Goal: Information Seeking & Learning: Learn about a topic

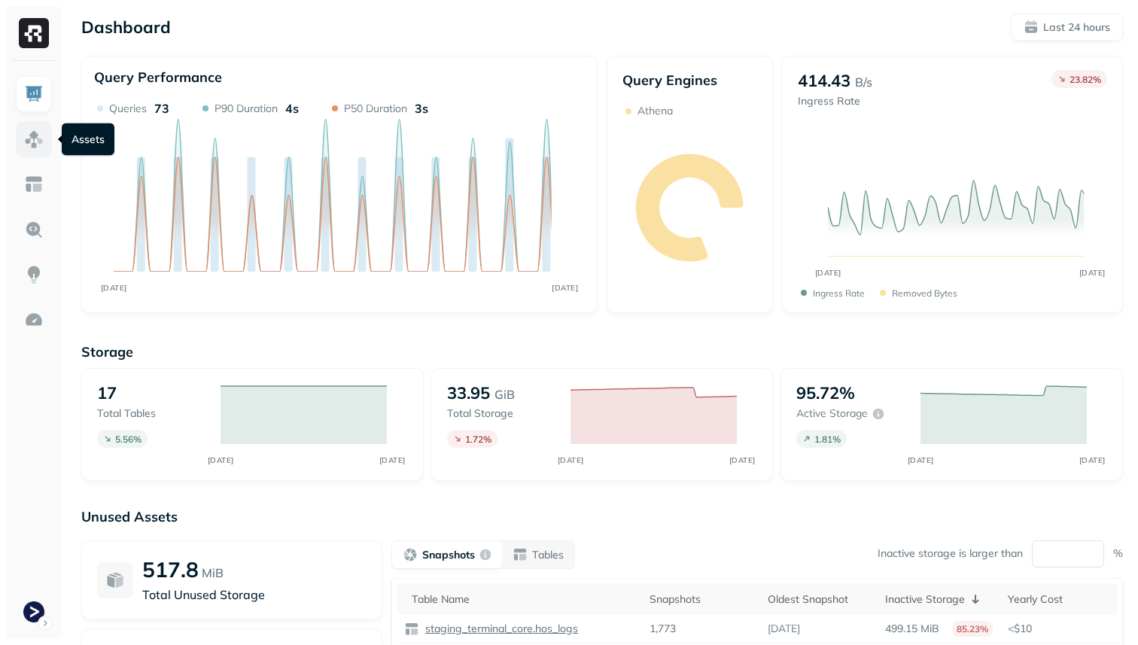
click at [50, 146] on link at bounding box center [34, 139] width 36 height 36
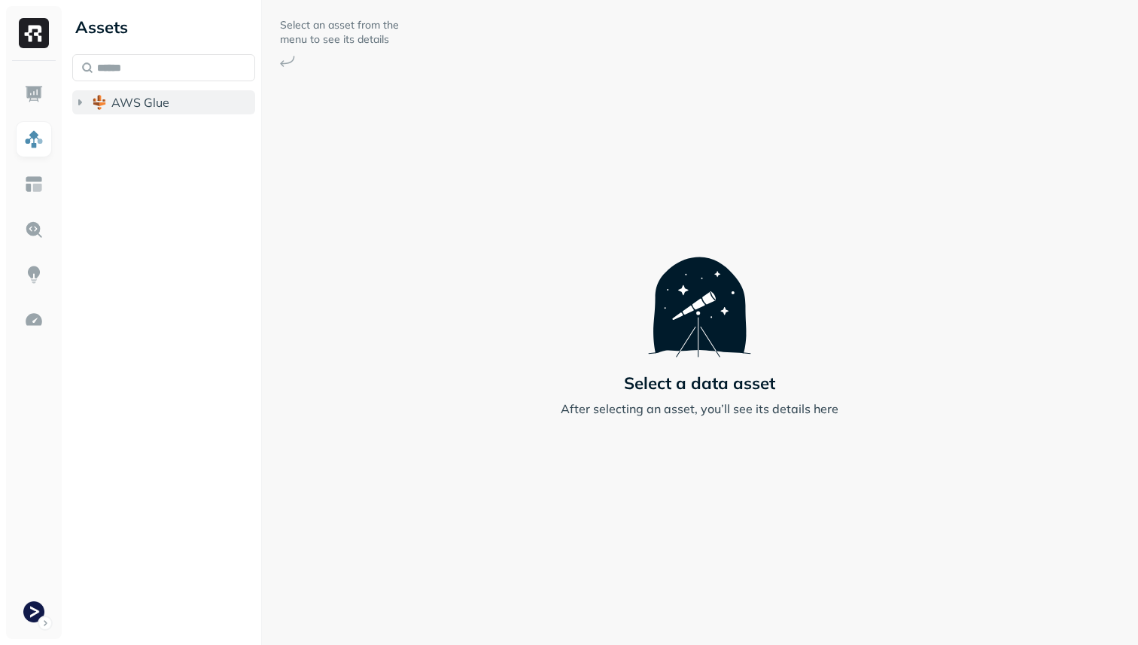
click at [126, 108] on span "AWS Glue" at bounding box center [140, 102] width 58 height 15
click at [158, 159] on span "staging_terminal_view" at bounding box center [190, 161] width 128 height 15
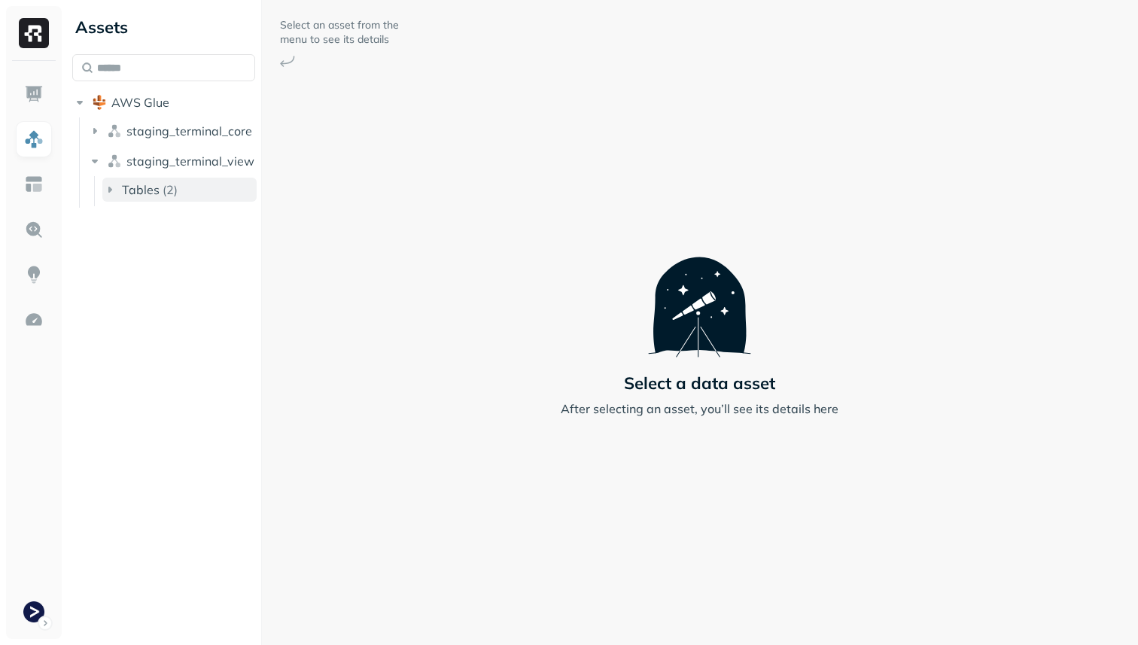
click at [163, 190] on p "( 2 )" at bounding box center [170, 189] width 15 height 15
click at [182, 247] on span "vehicle_daily_distance" at bounding box center [198, 248] width 107 height 15
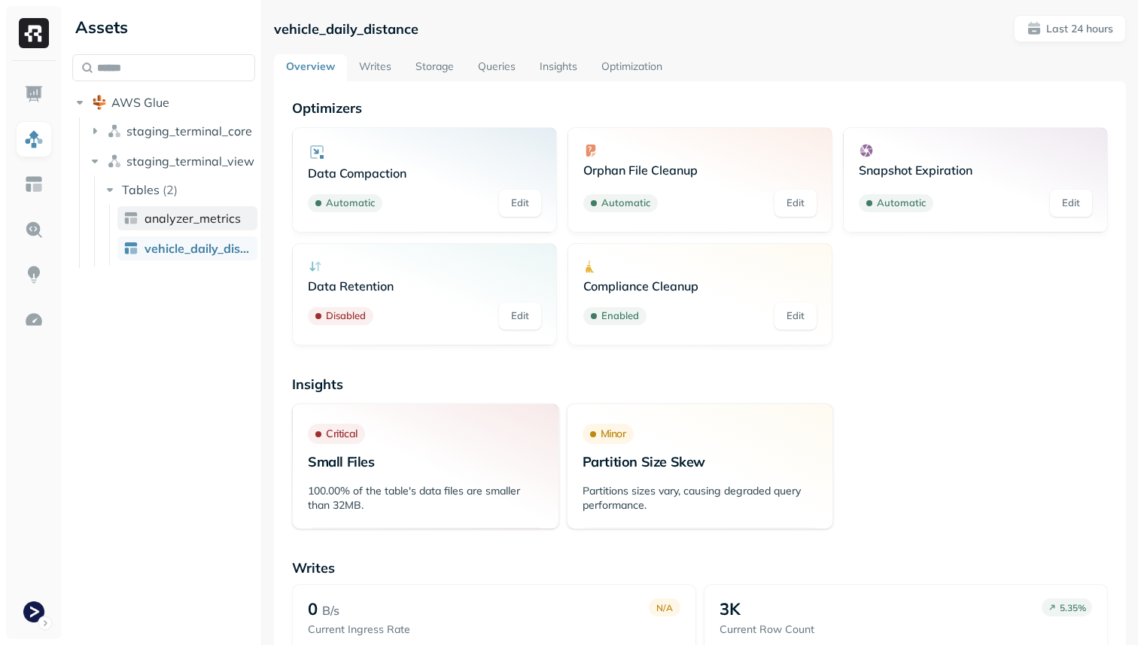
click at [180, 224] on span "analyzer_metrics" at bounding box center [193, 218] width 96 height 15
click at [365, 70] on link "Writes" at bounding box center [375, 67] width 56 height 27
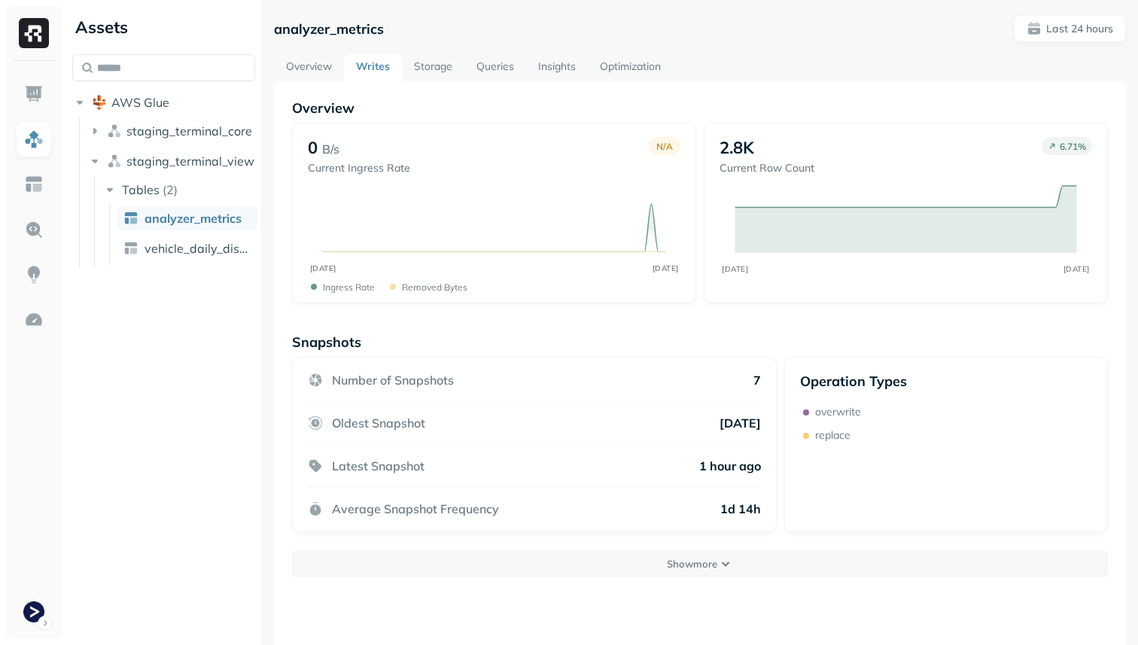
click at [315, 66] on link "Overview" at bounding box center [309, 67] width 70 height 27
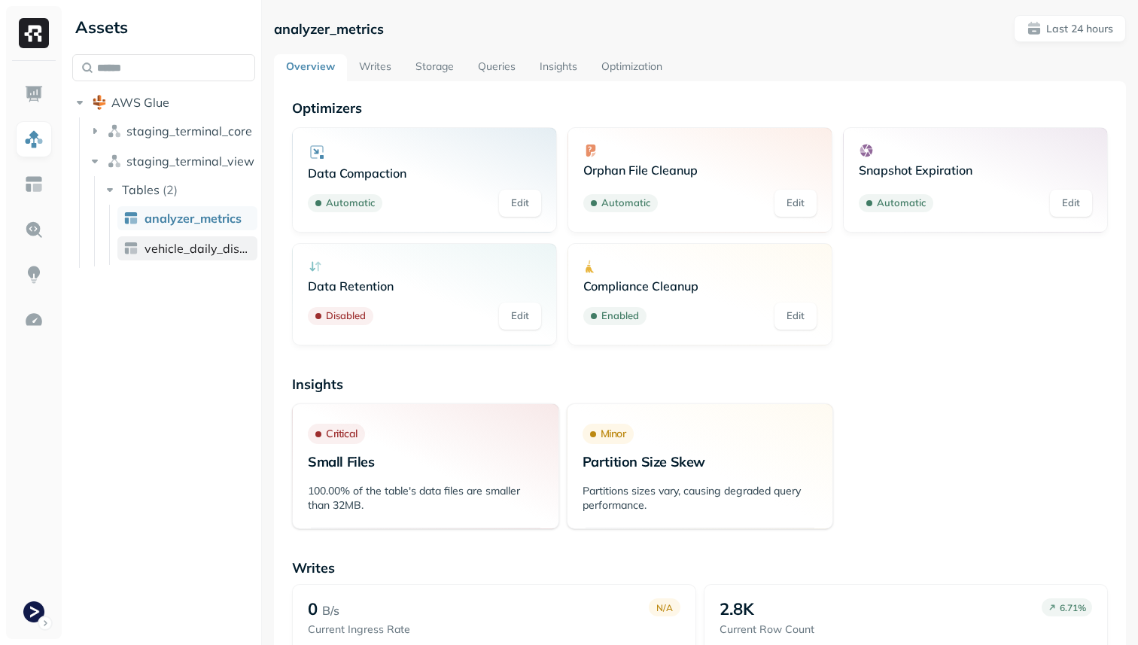
click at [224, 243] on span "vehicle_daily_distance" at bounding box center [198, 248] width 107 height 15
click at [216, 227] on link "analyzer_metrics" at bounding box center [187, 218] width 140 height 24
click at [370, 59] on link "Writes" at bounding box center [375, 67] width 56 height 27
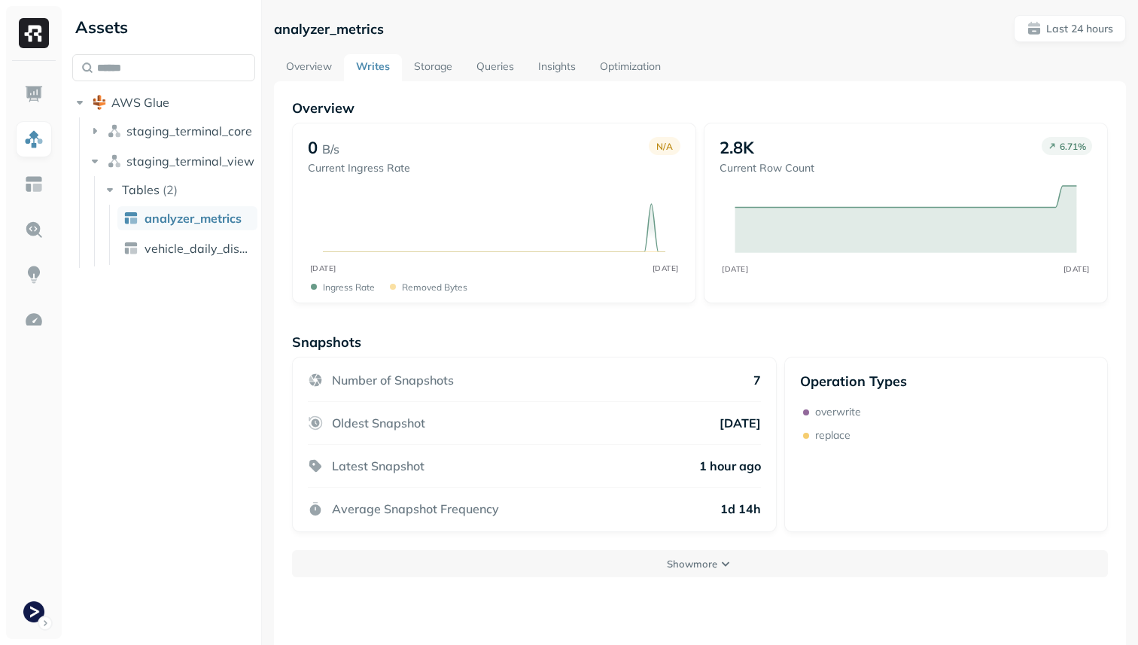
click at [452, 64] on link "Storage" at bounding box center [433, 67] width 62 height 27
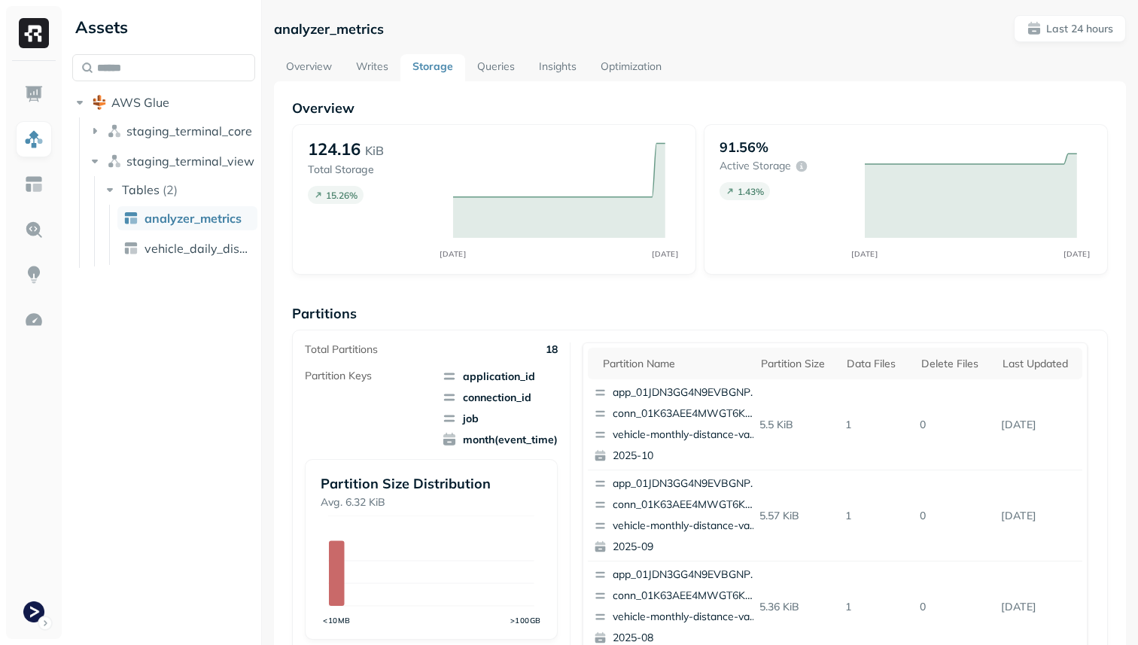
click at [498, 68] on link "Queries" at bounding box center [496, 67] width 62 height 27
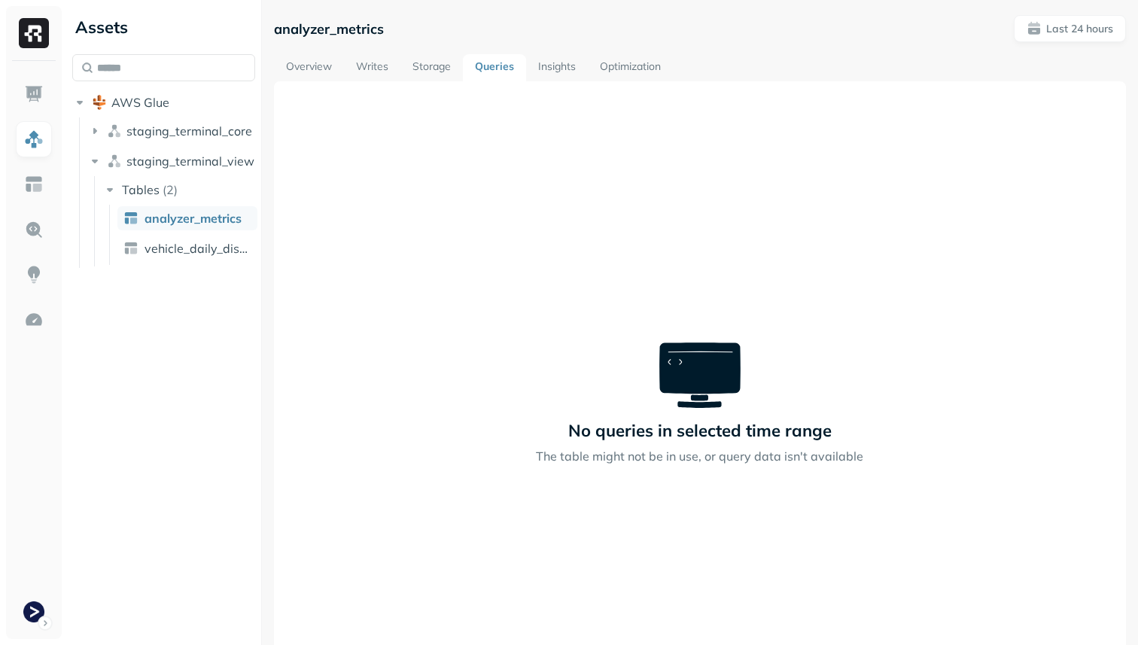
click at [550, 69] on link "Insights" at bounding box center [557, 67] width 62 height 27
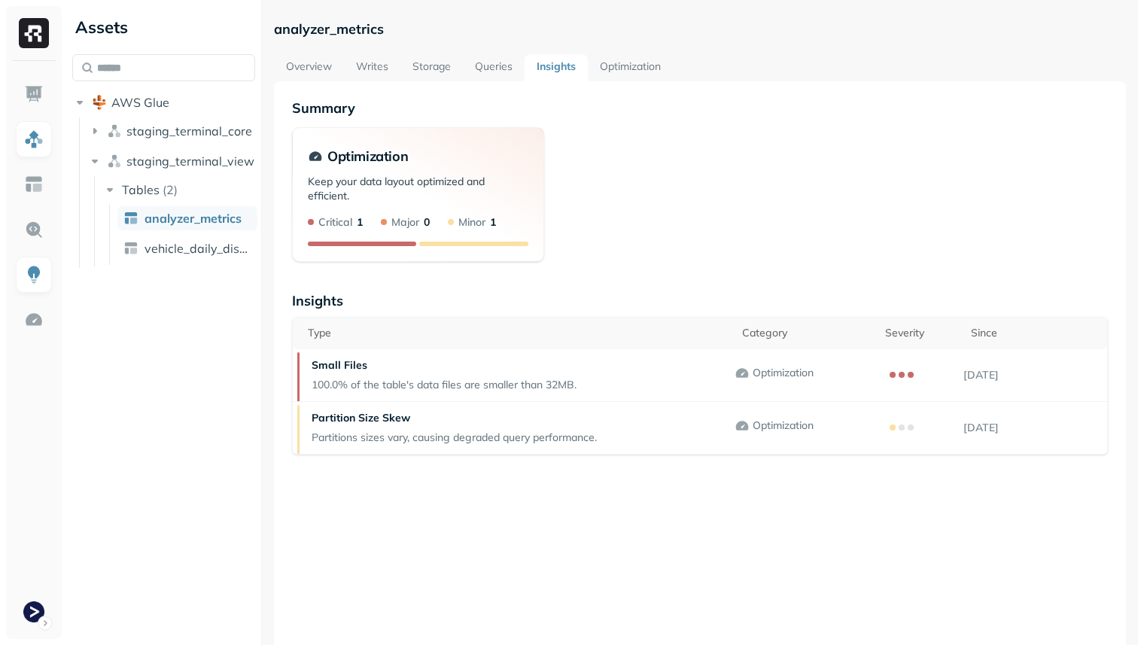
click at [623, 69] on link "Optimization" at bounding box center [630, 67] width 85 height 27
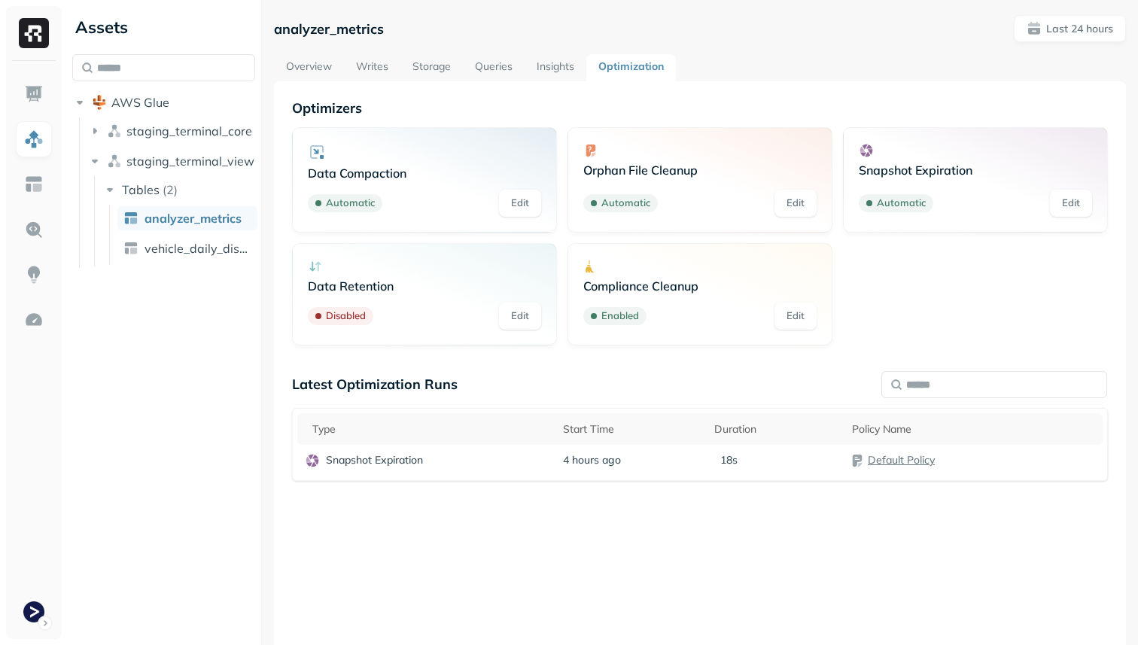
click at [297, 69] on link "Overview" at bounding box center [309, 67] width 70 height 27
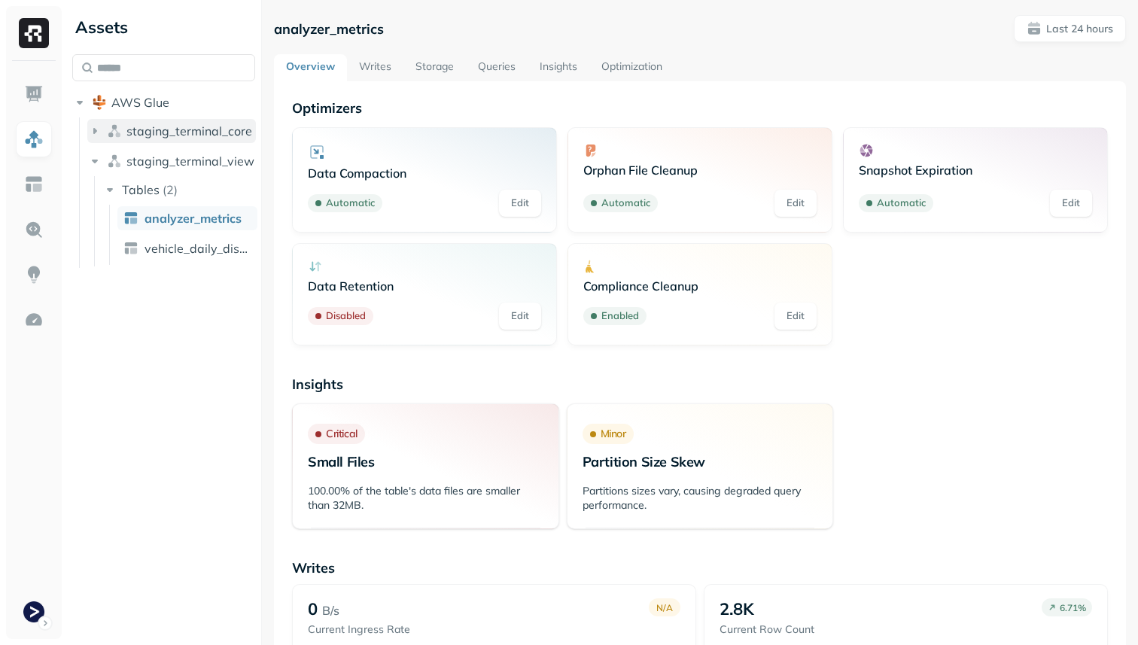
click at [142, 126] on span "staging_terminal_core" at bounding box center [189, 130] width 126 height 15
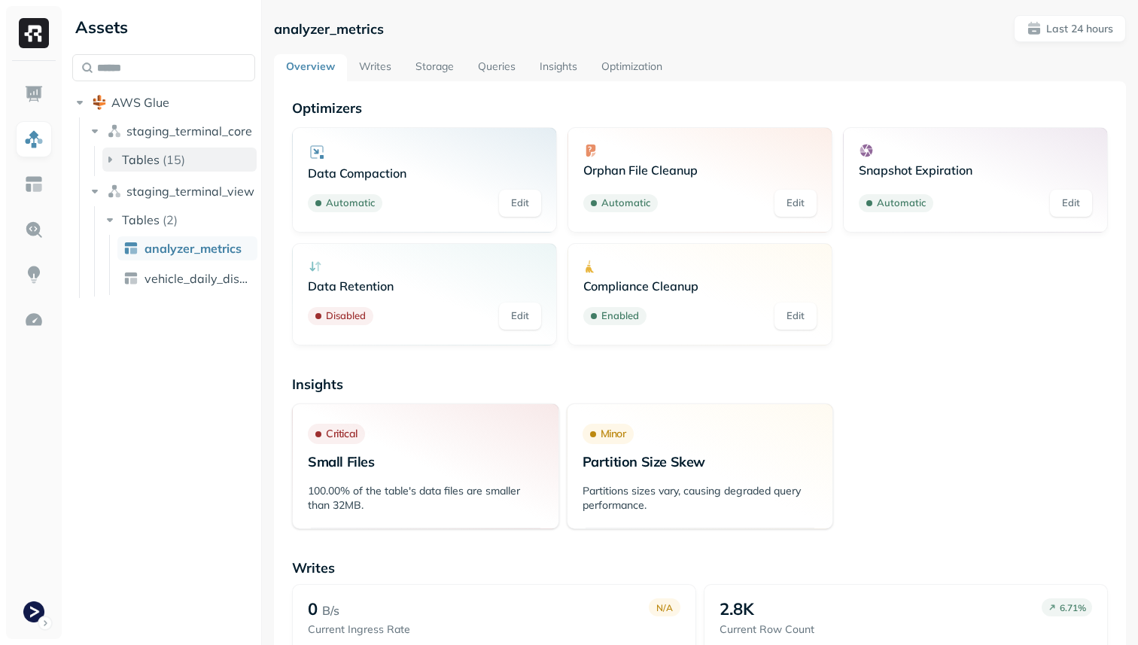
click at [152, 154] on span "Tables" at bounding box center [141, 159] width 38 height 15
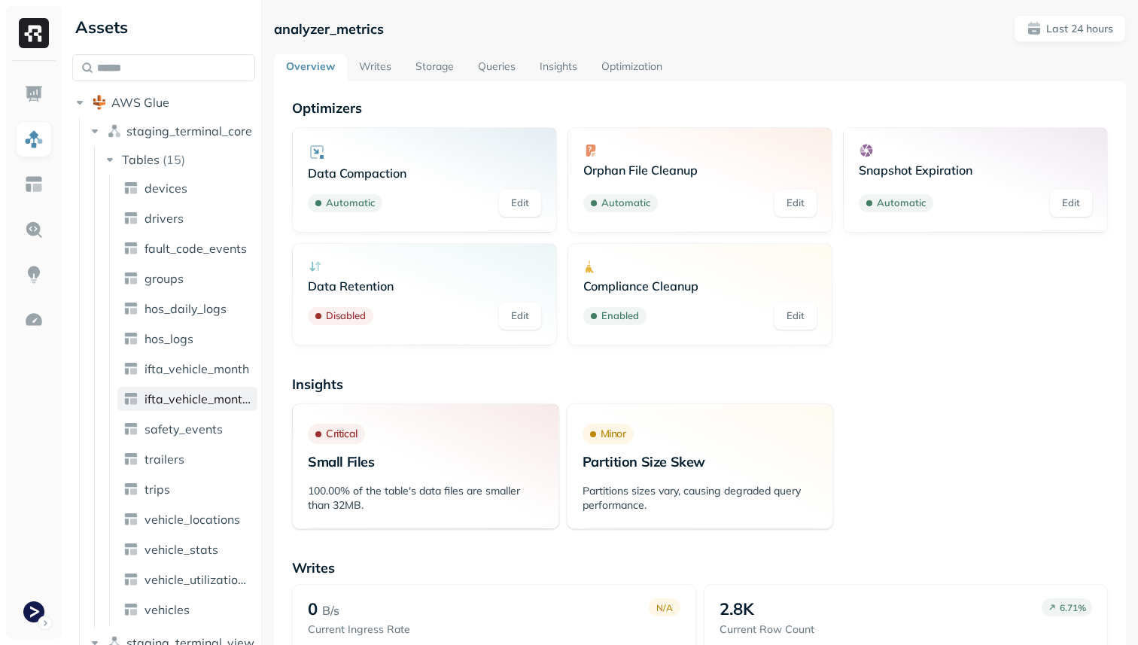
scroll to position [111, 0]
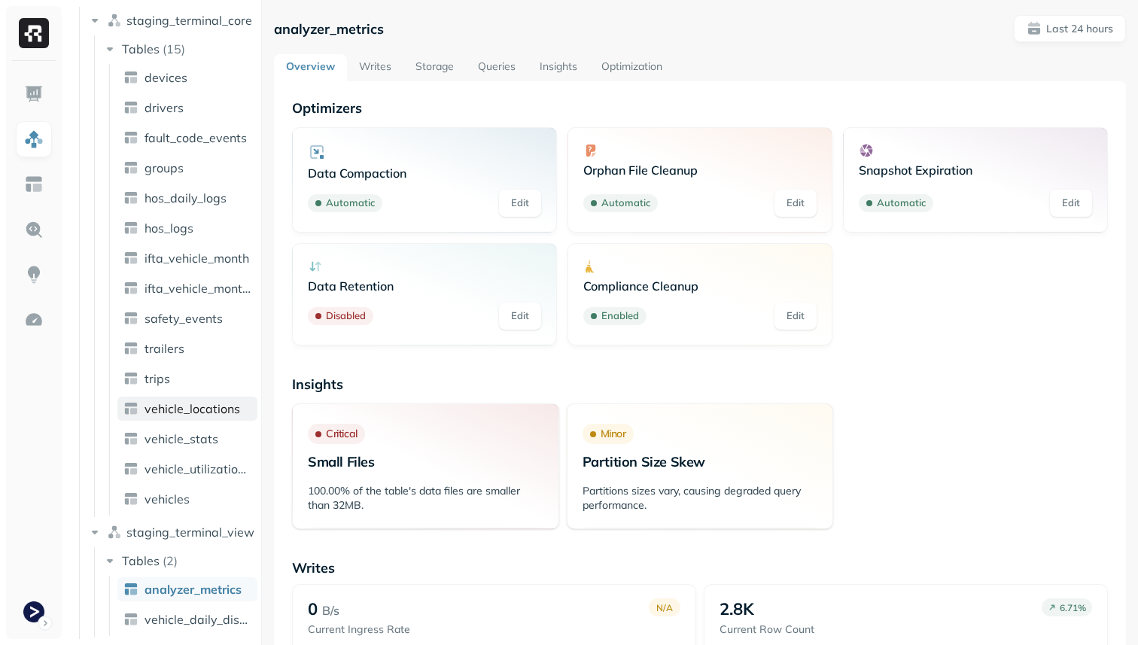
click at [215, 410] on span "vehicle_locations" at bounding box center [193, 408] width 96 height 15
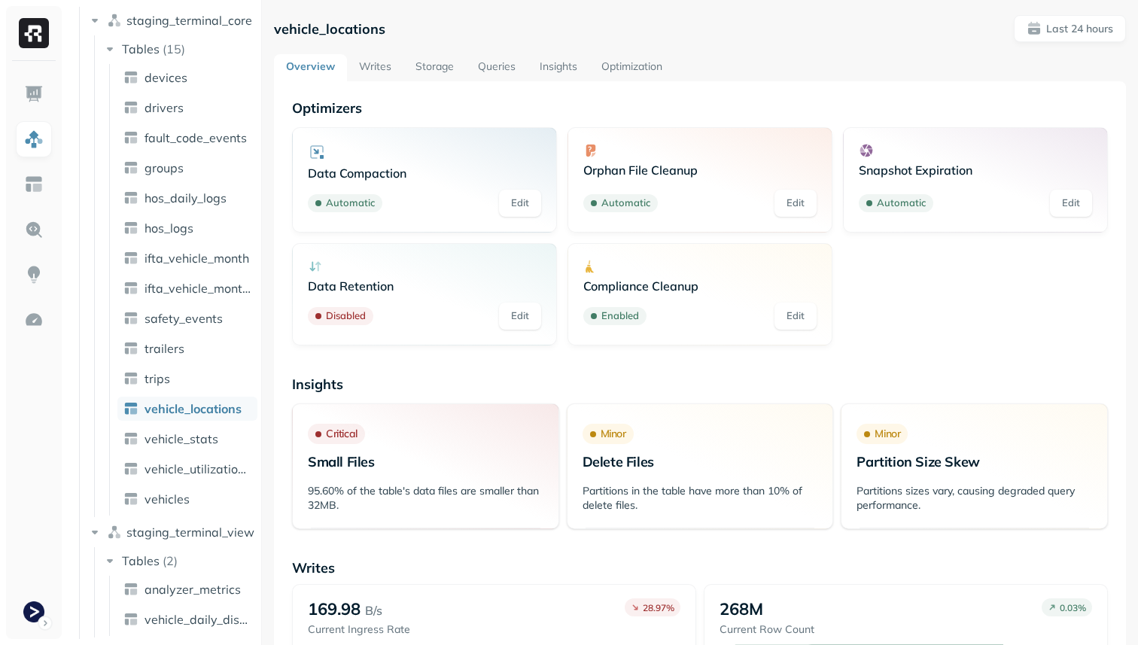
click at [617, 77] on link "Optimization" at bounding box center [631, 67] width 85 height 27
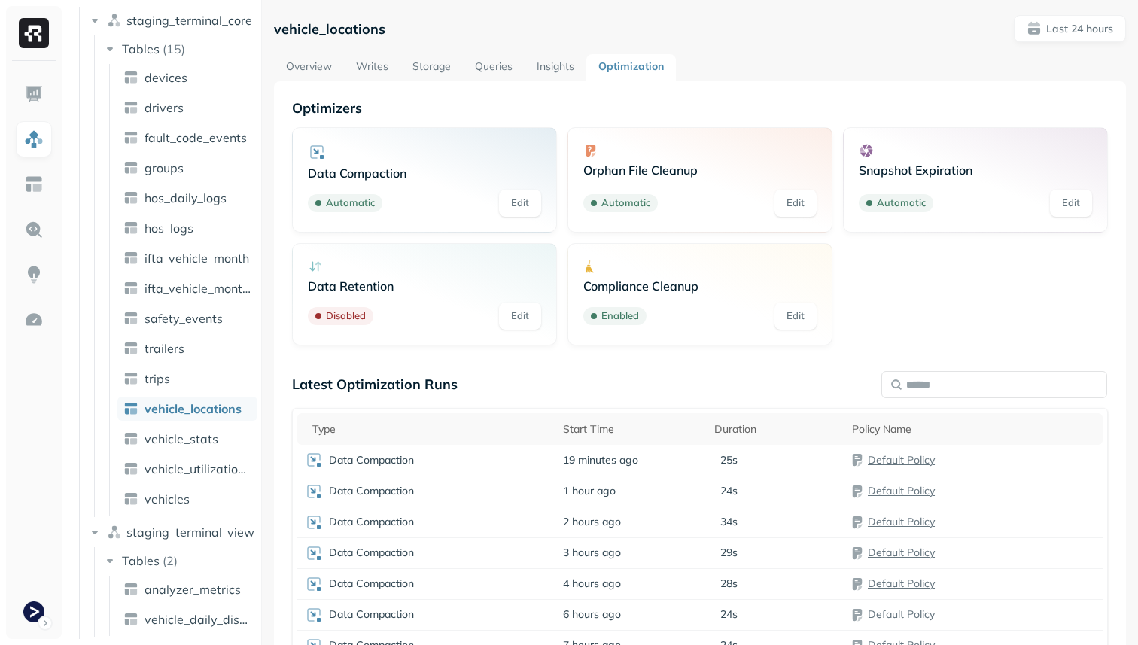
scroll to position [168, 0]
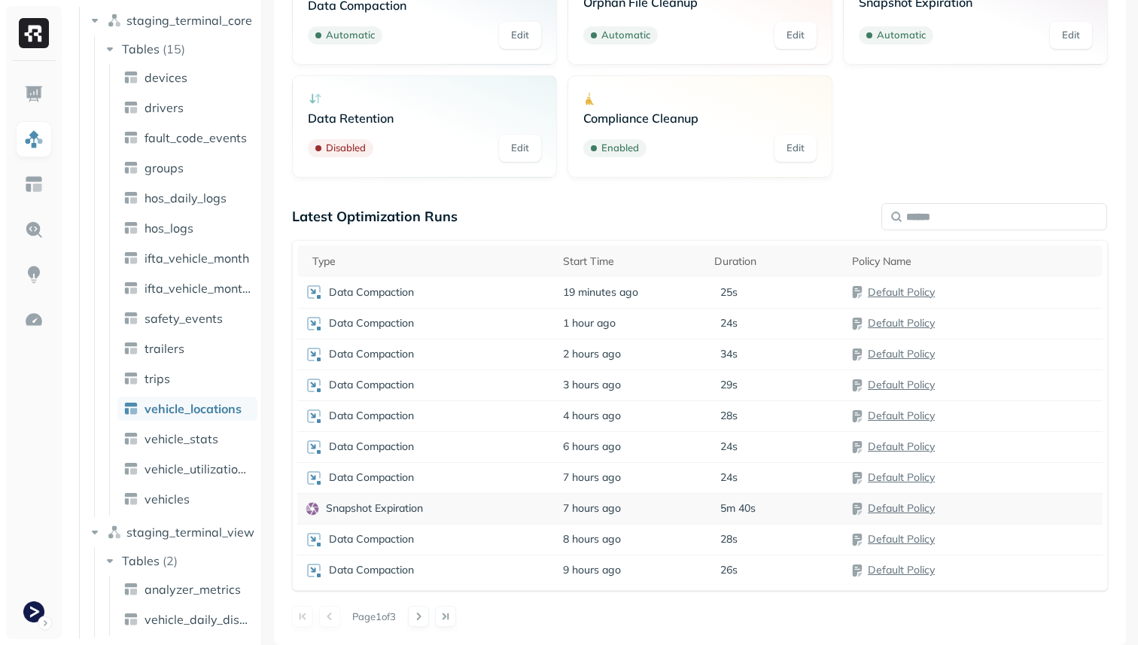
click at [494, 500] on td "Snapshot Expiration" at bounding box center [426, 508] width 258 height 31
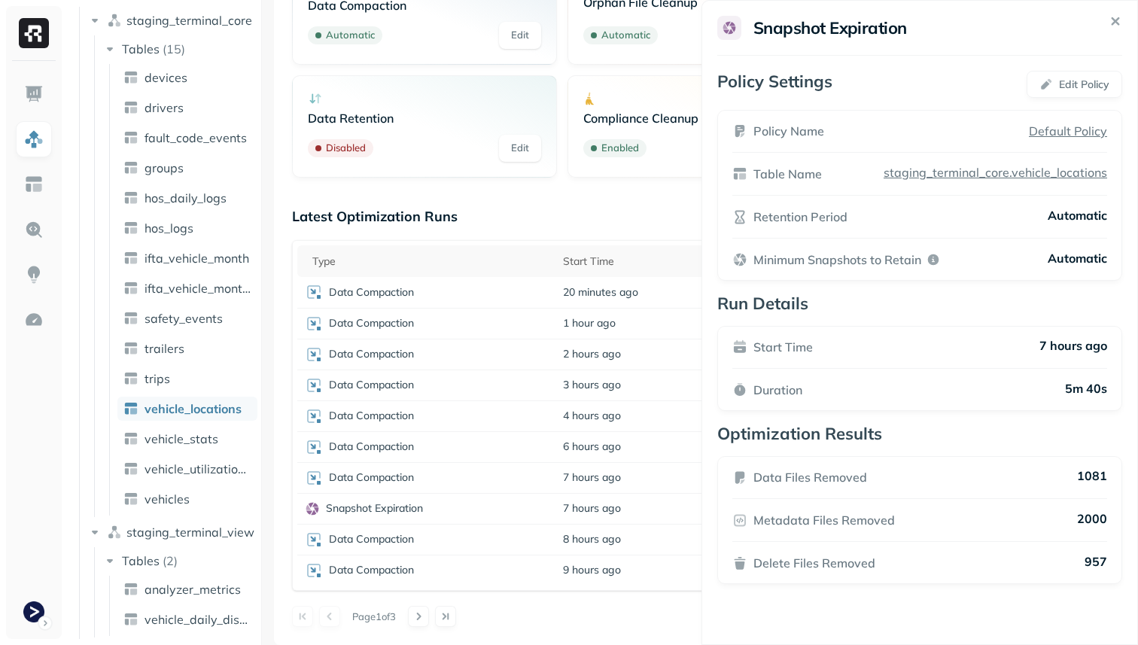
click at [553, 610] on html "Assets AWS Glue staging_terminal_core Tables ( 15 ) devices drivers fault_code_…" at bounding box center [569, 322] width 1138 height 645
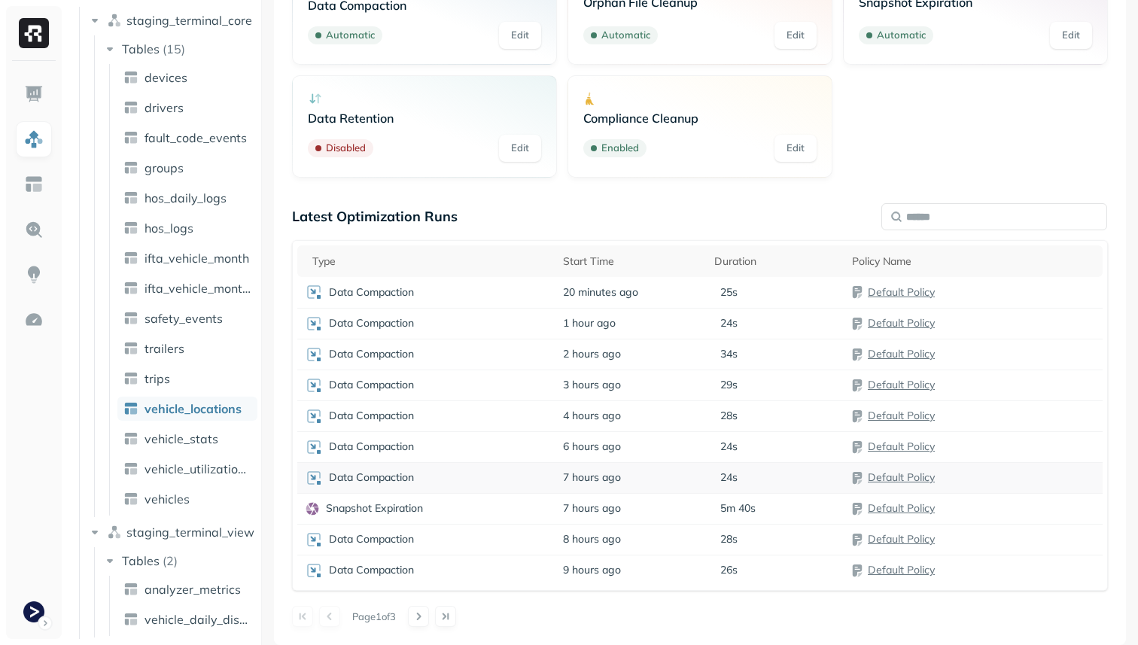
scroll to position [0, 0]
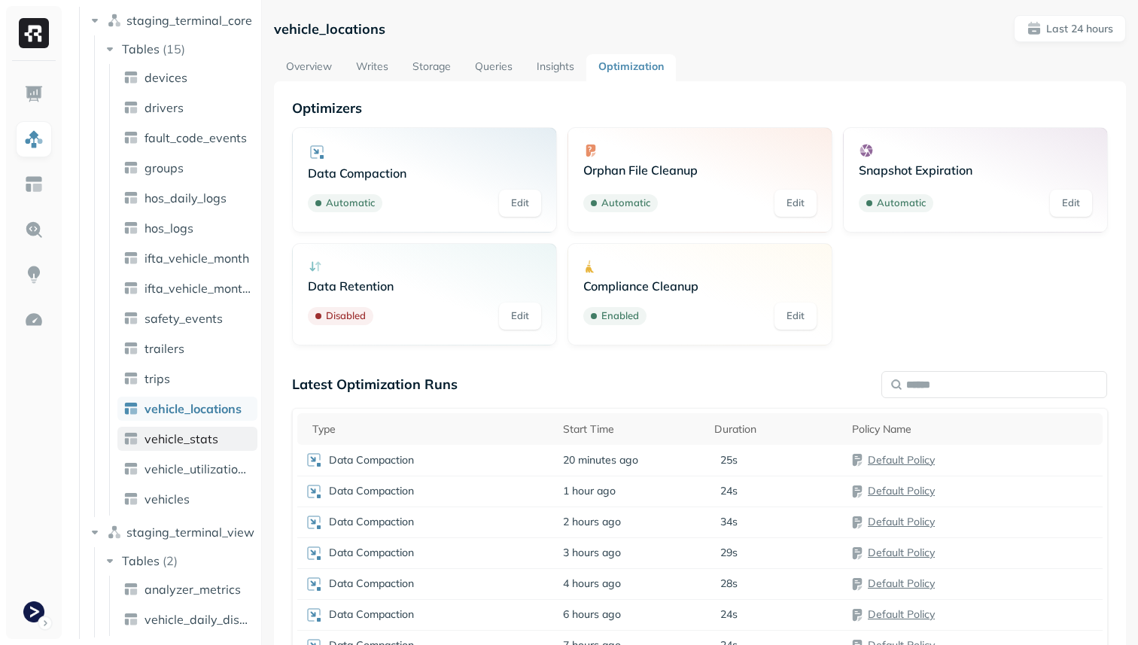
click at [239, 436] on link "vehicle_stats" at bounding box center [187, 439] width 140 height 24
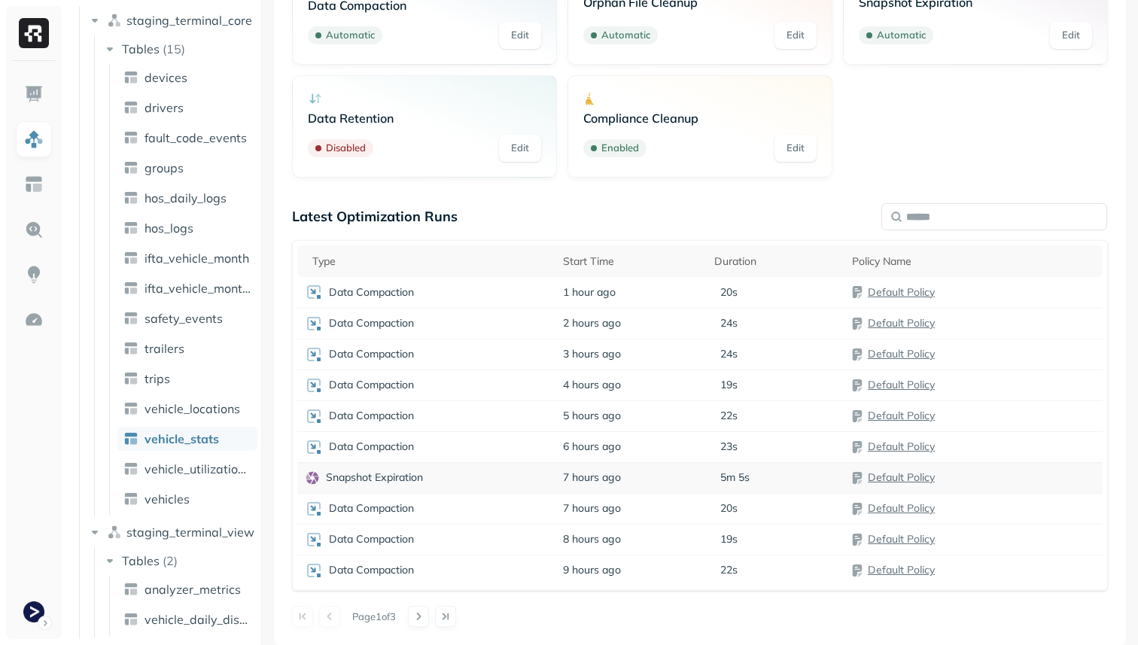
click at [480, 478] on div "Snapshot Expiration" at bounding box center [426, 478] width 243 height 15
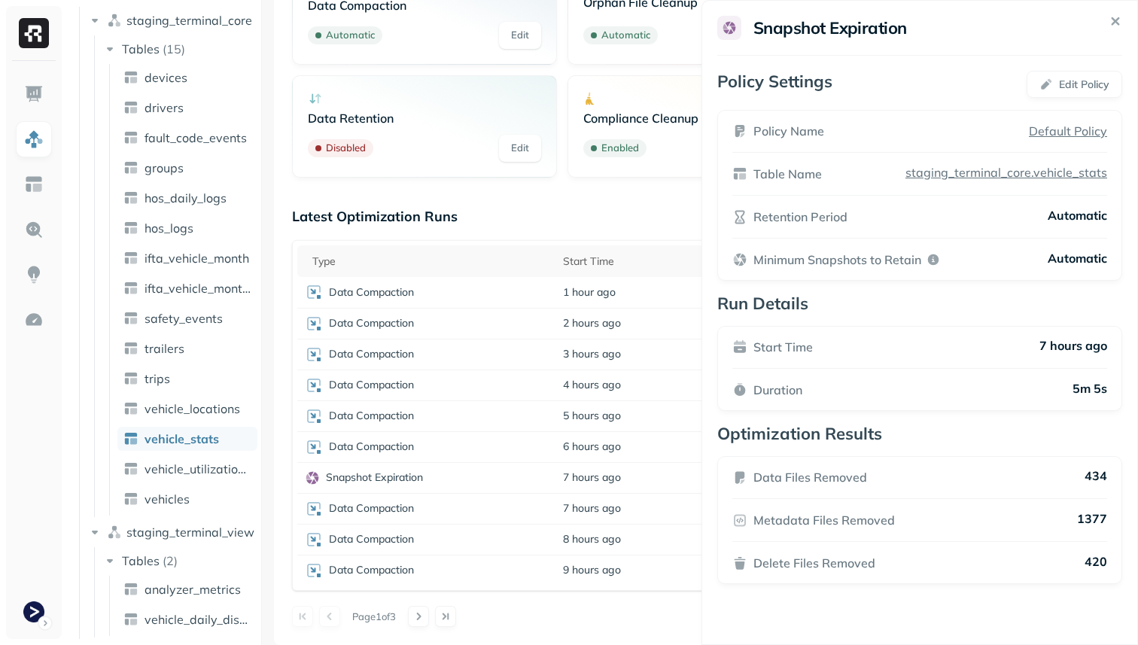
click at [580, 615] on html "Assets AWS Glue staging_terminal_core Tables ( 15 ) devices drivers fault_code_…" at bounding box center [569, 322] width 1138 height 645
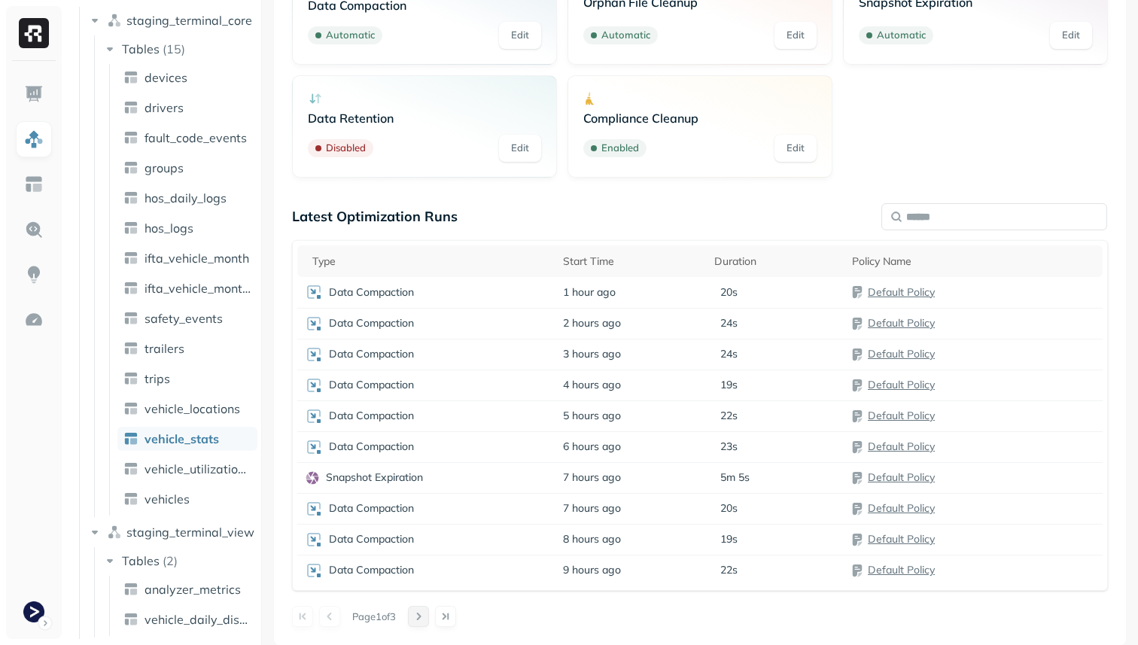
click at [425, 612] on button at bounding box center [418, 616] width 21 height 21
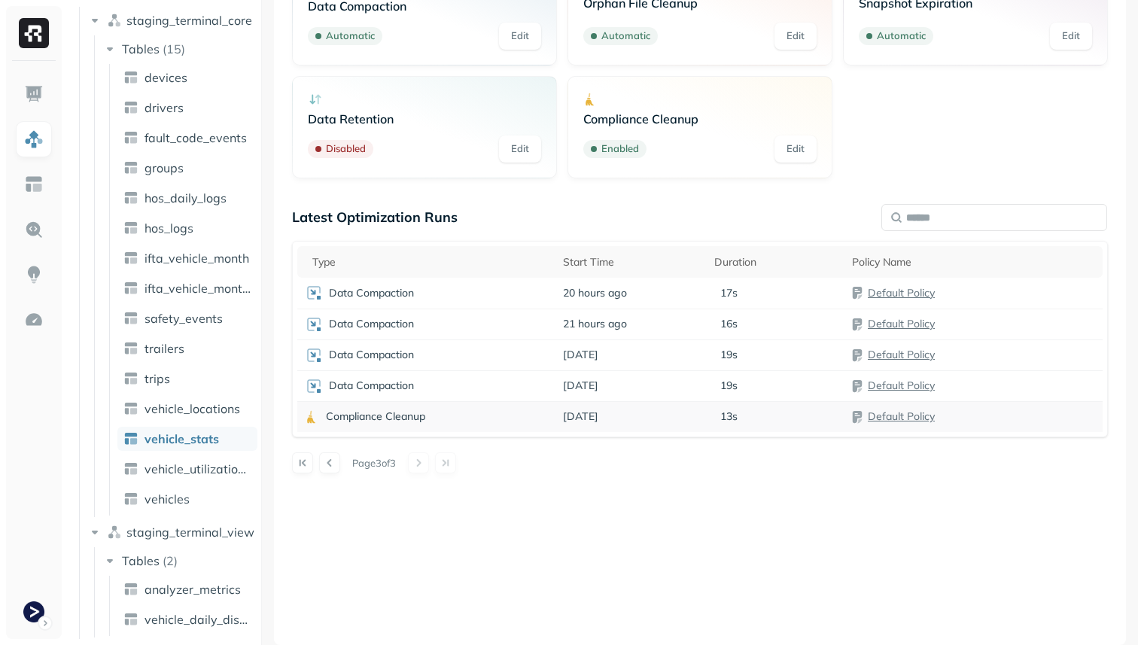
click at [388, 422] on p "Compliance Cleanup" at bounding box center [375, 417] width 99 height 14
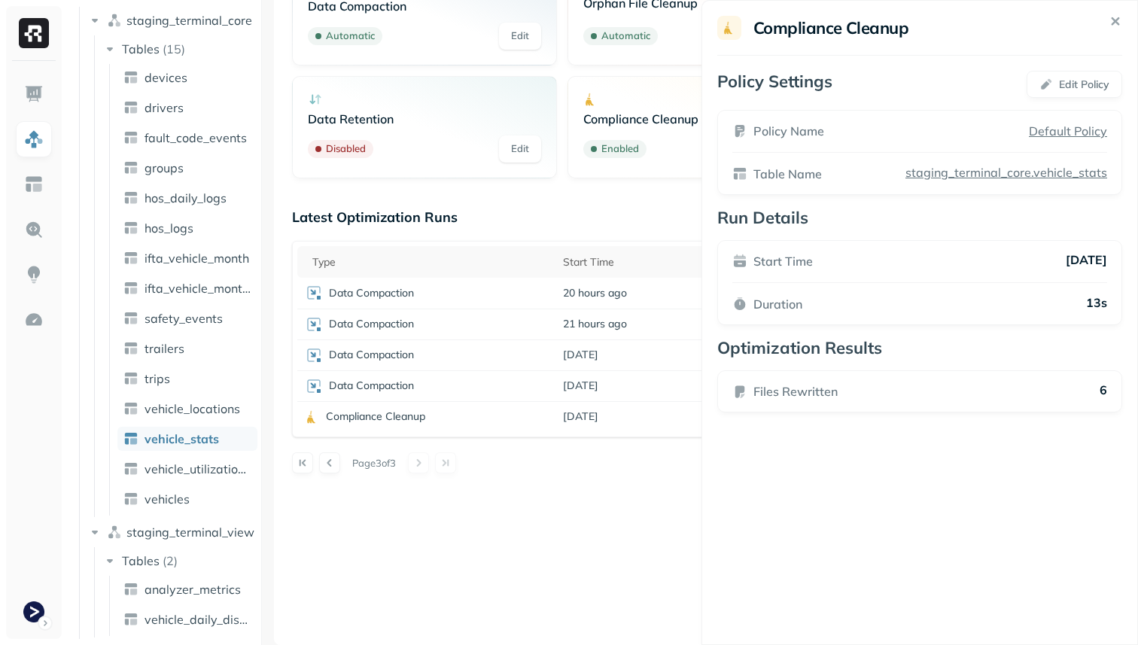
click at [541, 492] on html "Assets AWS Glue staging_terminal_core Tables ( 15 ) devices drivers fault_code_…" at bounding box center [569, 322] width 1138 height 645
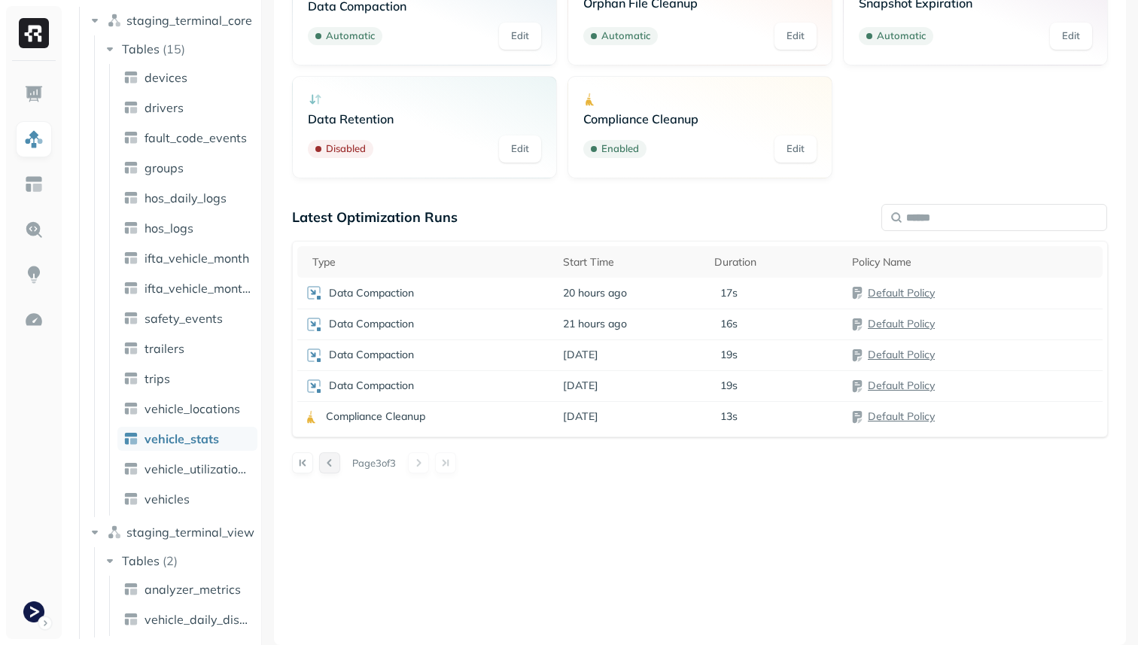
click at [331, 462] on button at bounding box center [329, 462] width 21 height 21
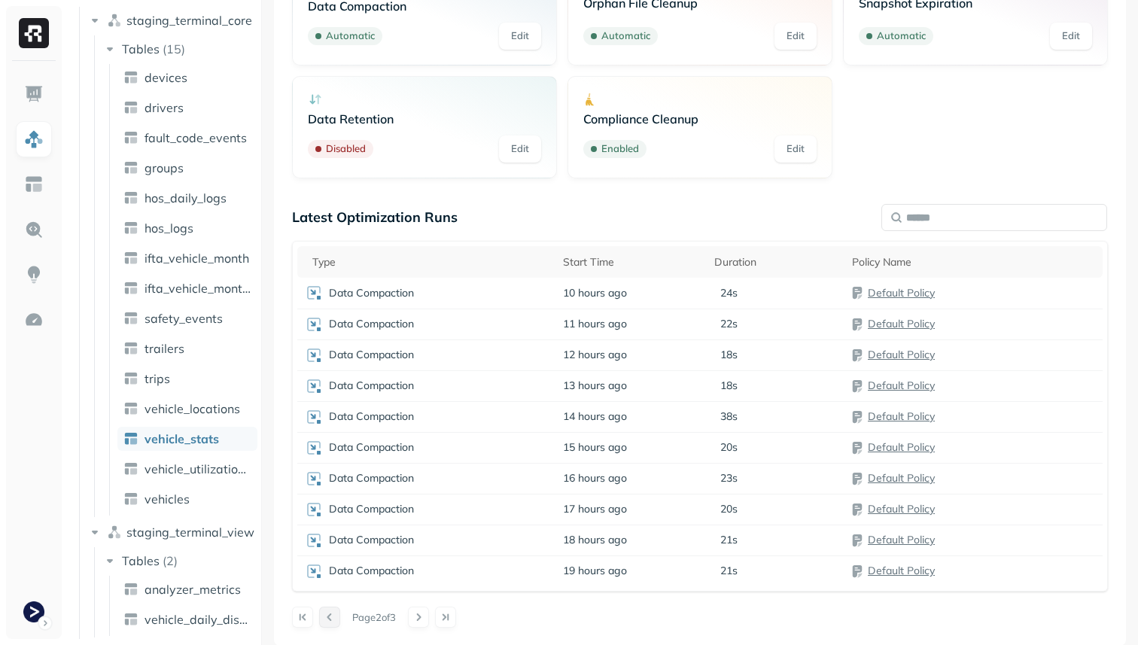
click at [330, 612] on button at bounding box center [329, 617] width 21 height 21
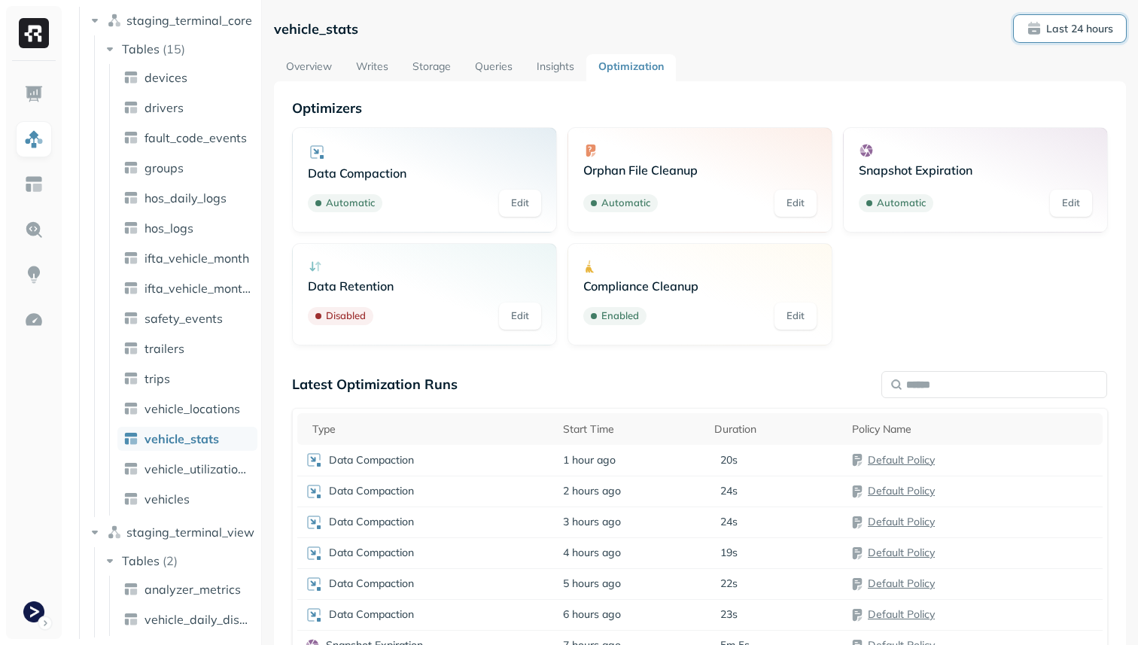
click at [1066, 26] on p "Last 24 hours" at bounding box center [1079, 29] width 67 height 14
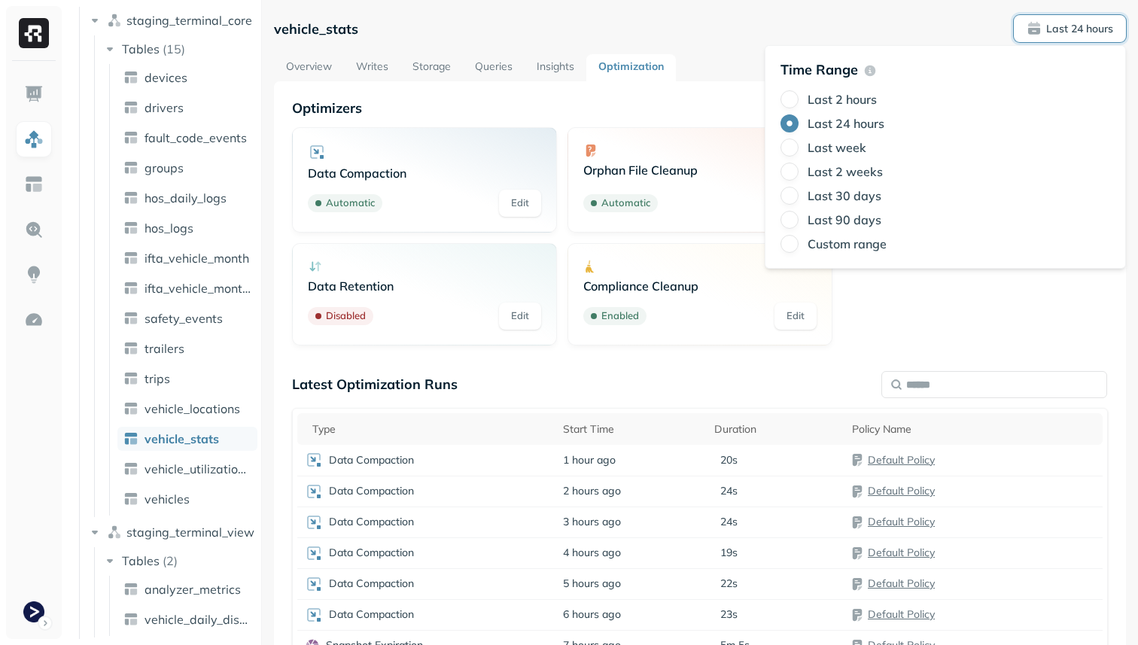
click at [842, 146] on label "Last week" at bounding box center [837, 147] width 59 height 15
click at [799, 146] on button "Last week" at bounding box center [790, 148] width 18 height 18
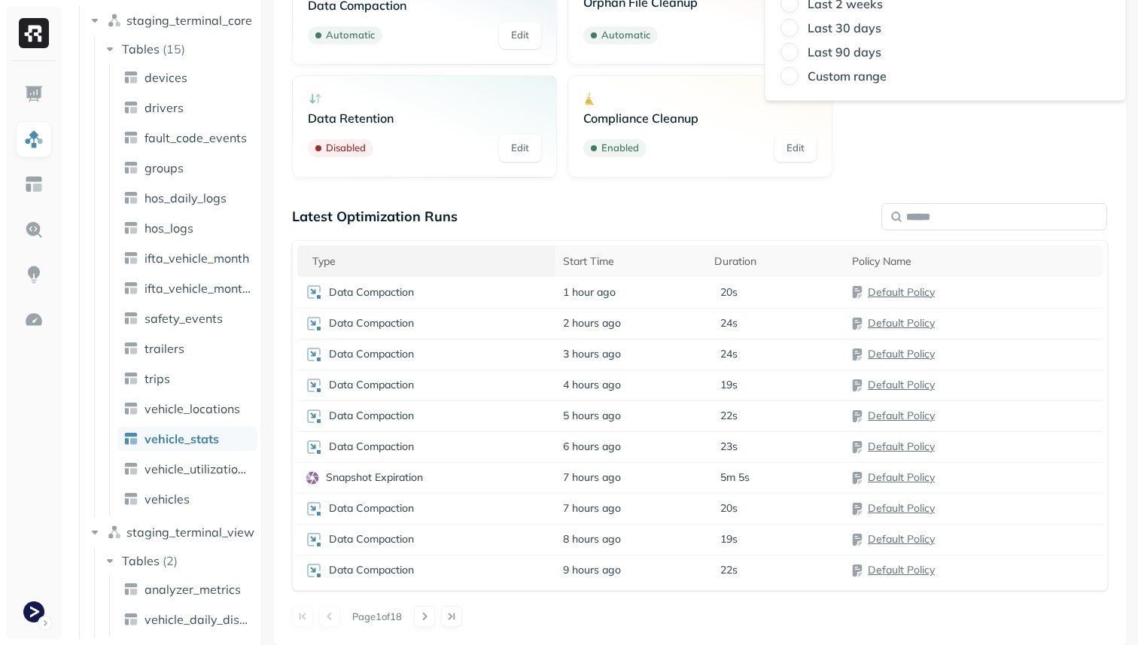
click at [444, 250] on th "Type" at bounding box center [426, 261] width 258 height 32
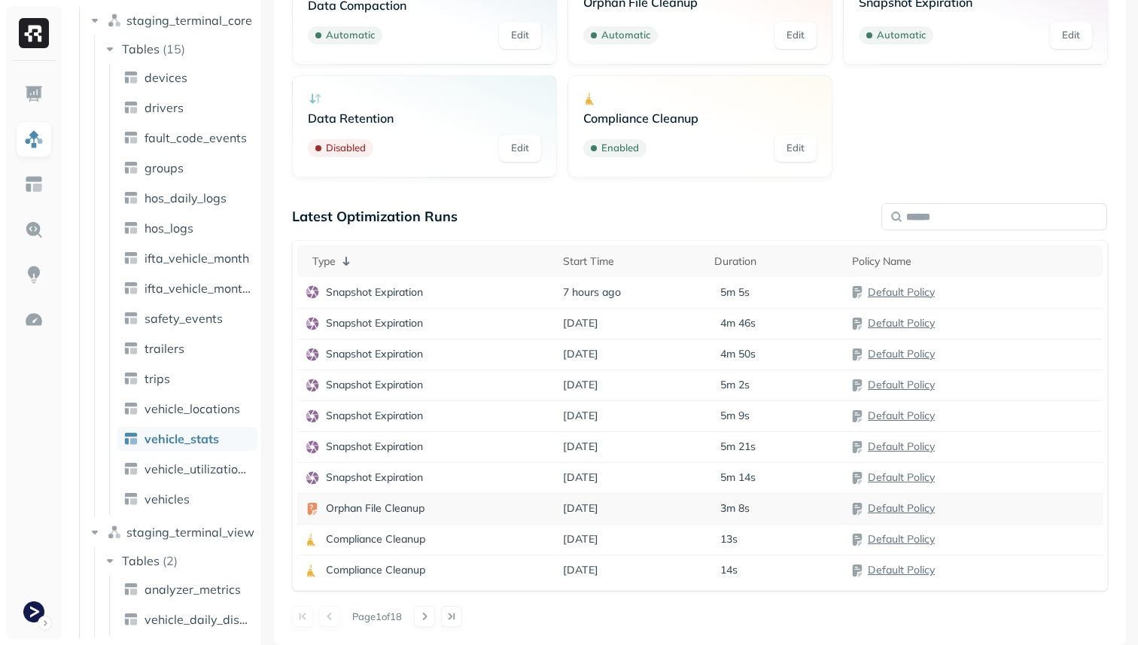
click at [458, 505] on div "Orphan File Cleanup" at bounding box center [426, 508] width 243 height 15
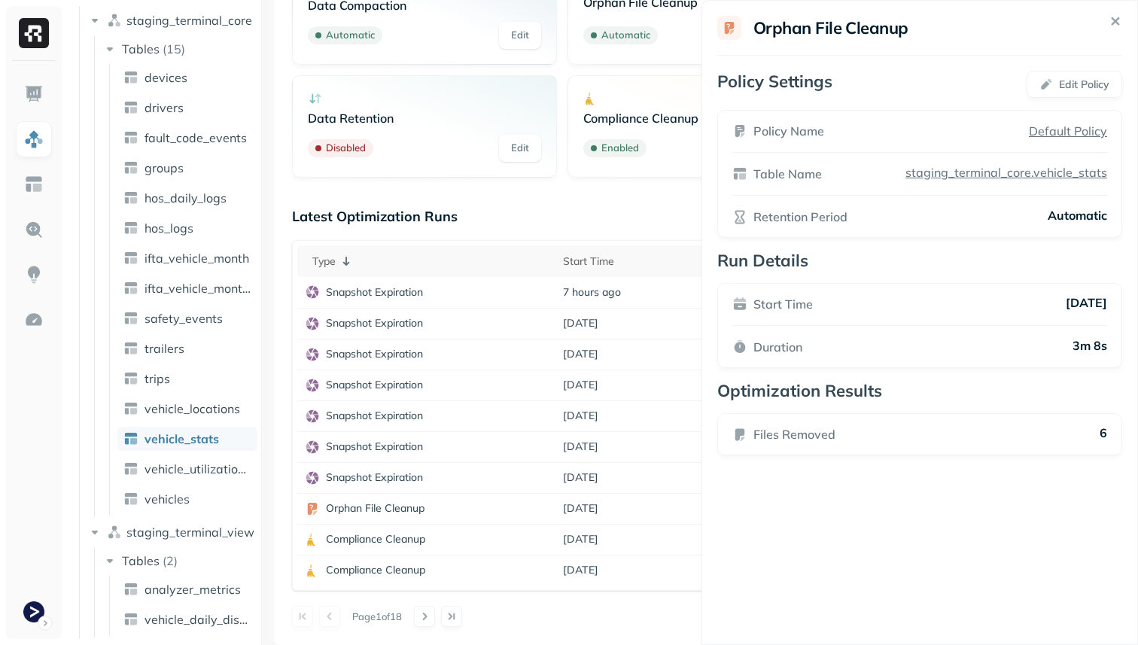
click at [548, 600] on html "Assets AWS Glue staging_terminal_core Tables ( 15 ) devices drivers fault_code_…" at bounding box center [569, 322] width 1138 height 645
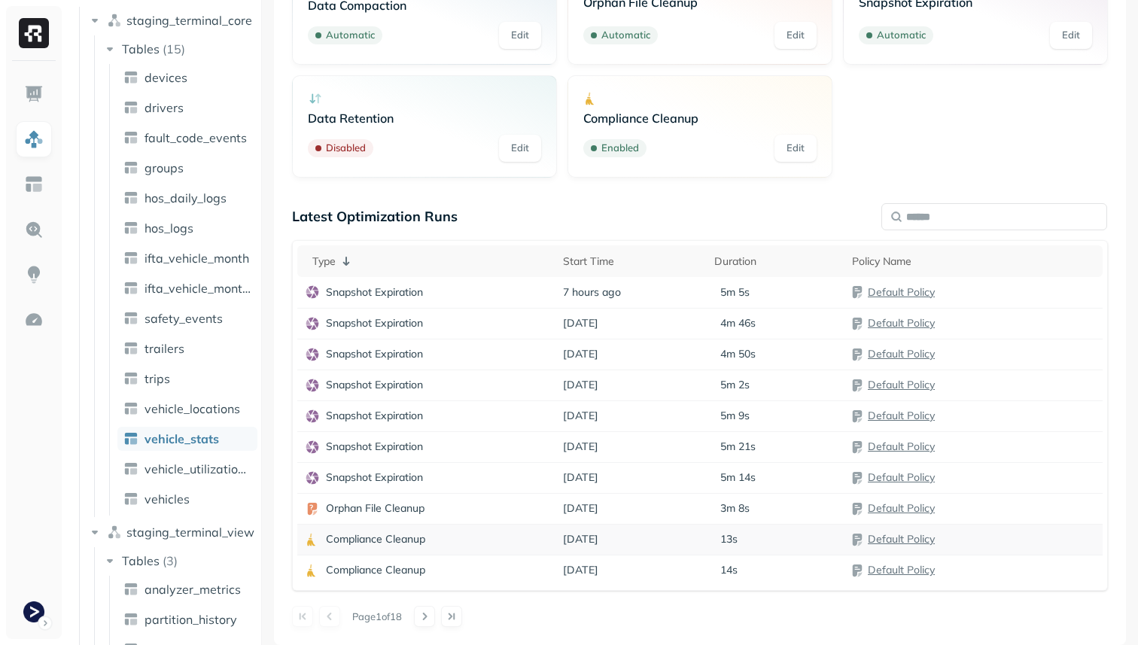
click at [469, 533] on div "Compliance Cleanup" at bounding box center [426, 539] width 243 height 15
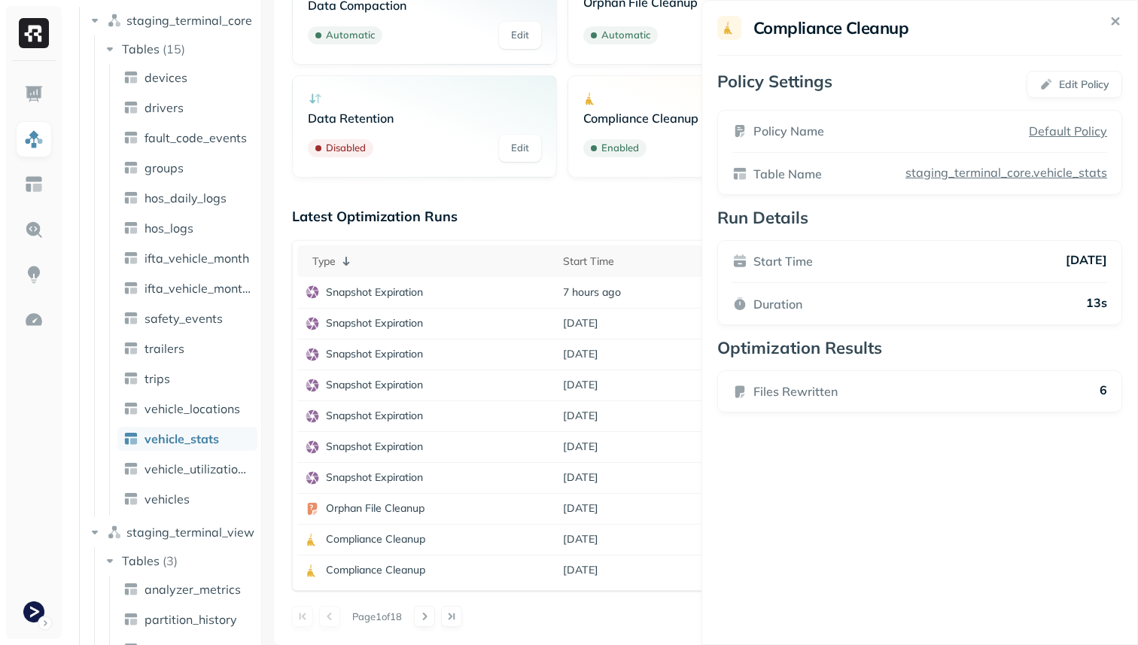
click at [1120, 26] on icon at bounding box center [1115, 21] width 17 height 17
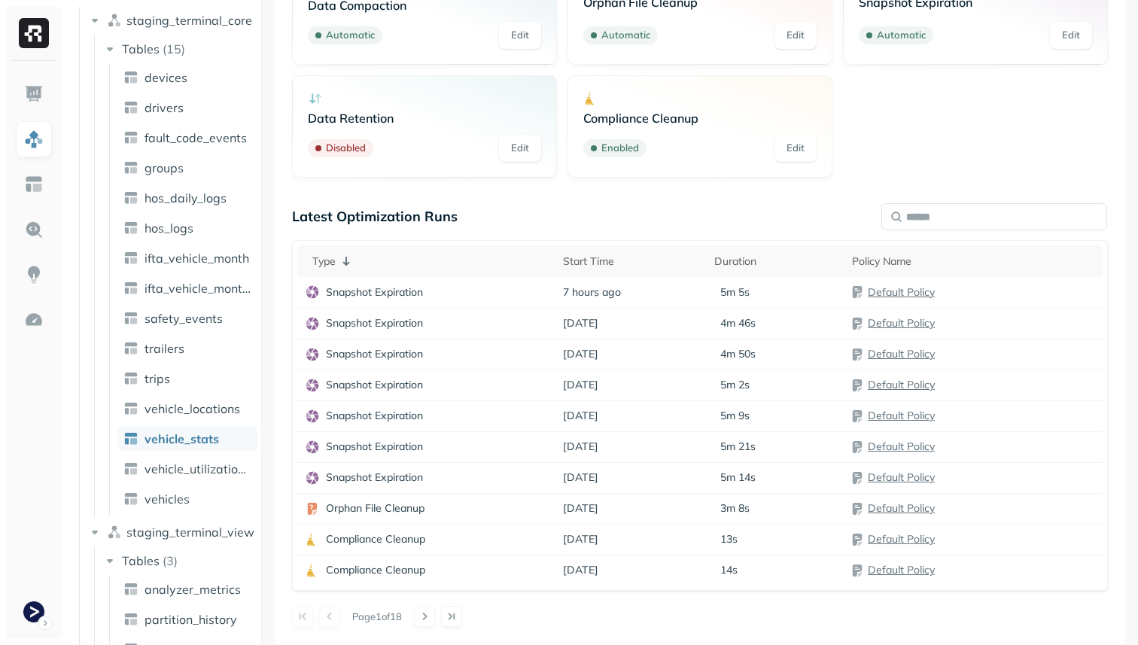
scroll to position [0, 0]
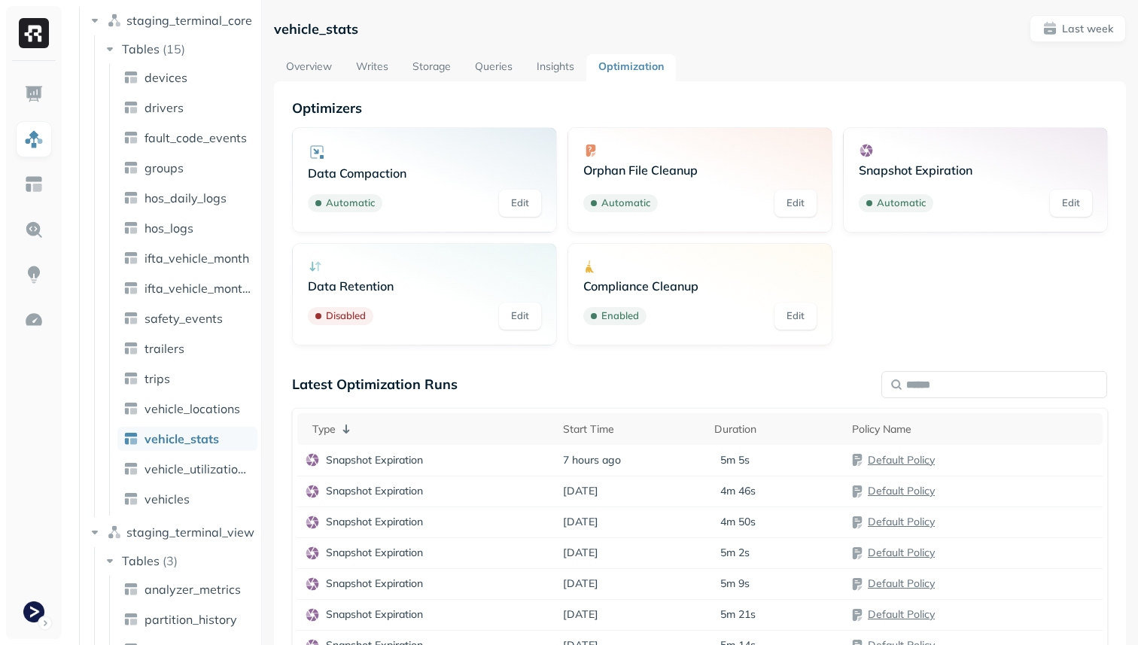
click at [302, 57] on link "Overview" at bounding box center [309, 67] width 70 height 27
